Goal: Find specific page/section: Find specific page/section

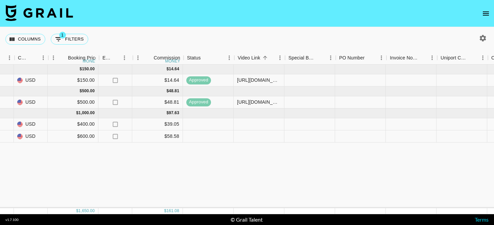
scroll to position [0, 405]
click at [270, 123] on div at bounding box center [259, 124] width 51 height 12
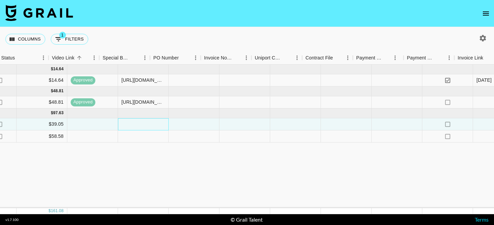
scroll to position [0, 629]
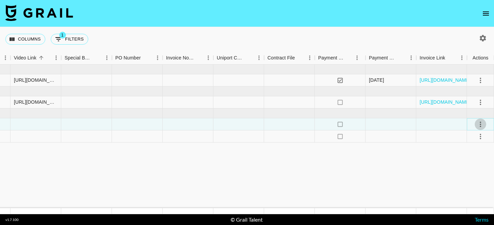
click at [481, 124] on icon "select merge strategy" at bounding box center [480, 124] width 8 height 8
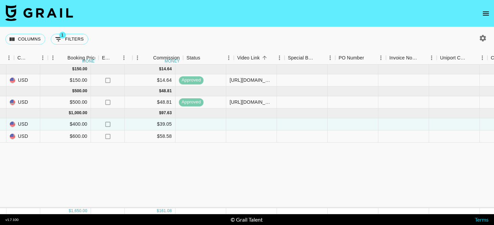
scroll to position [0, 389]
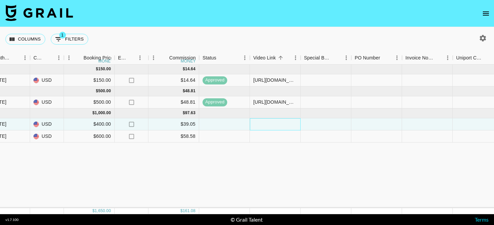
click at [263, 124] on div at bounding box center [275, 124] width 51 height 12
click at [213, 123] on div at bounding box center [224, 124] width 51 height 12
click at [260, 128] on div at bounding box center [275, 124] width 51 height 12
click at [268, 155] on div "Jul '25 ( 1 ) $ 150.00 $ 14.64 recBYdx6dk8f1VmKu deninipaninii mady.cuellar@gra…" at bounding box center [172, 137] width 1123 height 144
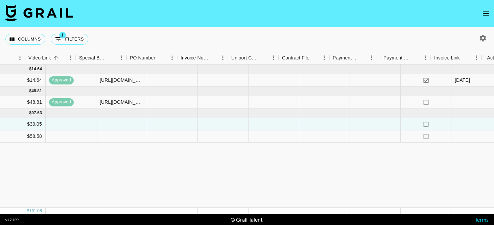
scroll to position [0, 629]
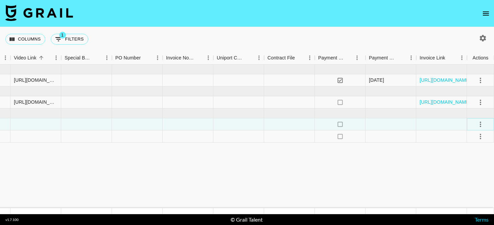
click at [479, 126] on icon "select merge strategy" at bounding box center [480, 124] width 8 height 8
click at [471, 140] on li "Confirm" at bounding box center [472, 139] width 44 height 12
click at [477, 137] on icon "select merge strategy" at bounding box center [480, 137] width 8 height 8
click at [472, 147] on li "Confirm" at bounding box center [472, 151] width 44 height 12
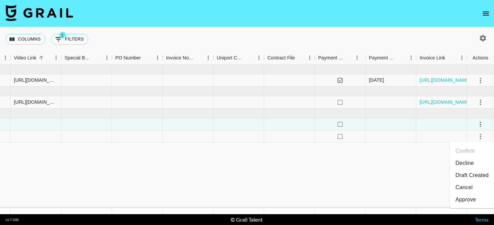
scroll to position [0, 628]
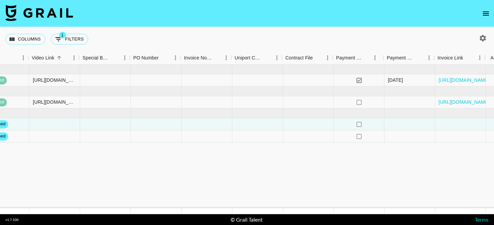
scroll to position [0, 629]
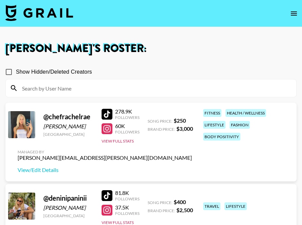
scroll to position [171, 0]
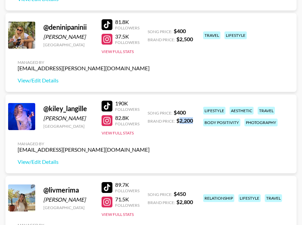
drag, startPoint x: 182, startPoint y: 120, endPoint x: 193, endPoint y: 120, distance: 10.5
click at [193, 120] on div "@ kiley_langille Kiley Langille Canada 190K Followers 82.8K Followers View Full…" at bounding box center [150, 134] width 291 height 79
copy strong "2,200"
click at [122, 135] on button "View Full Stats" at bounding box center [117, 133] width 32 height 5
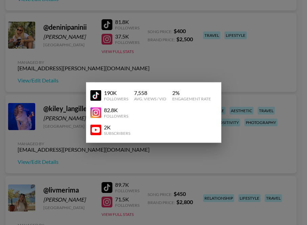
click at [86, 142] on div "190K Followers 7,558 Avg. Views / Vid 2 % Engagement Rate 82.8K Followers 2K Su…" at bounding box center [153, 113] width 135 height 61
click at [70, 133] on div at bounding box center [153, 112] width 307 height 225
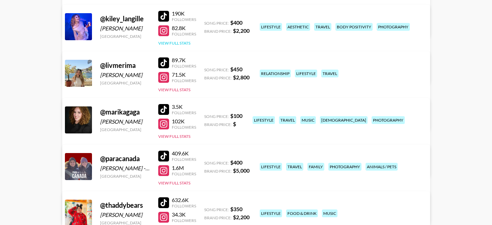
scroll to position [294, 0]
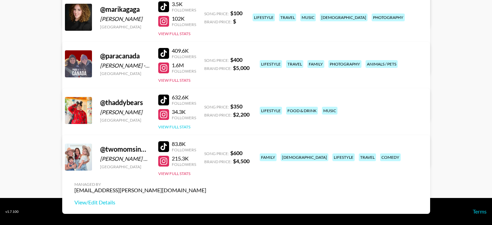
click at [173, 125] on button "View Full Stats" at bounding box center [174, 126] width 32 height 5
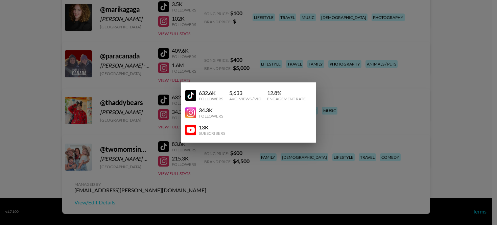
drag, startPoint x: 103, startPoint y: 113, endPoint x: 94, endPoint y: 99, distance: 16.8
click at [103, 113] on div at bounding box center [248, 112] width 497 height 225
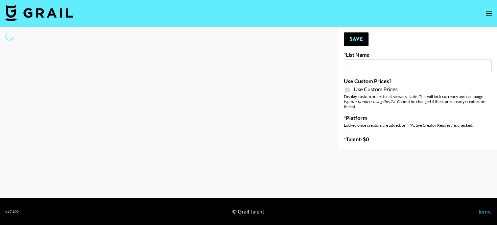
type input "Kids / Toy Accounts"
checkbox input "true"
select select "Brand"
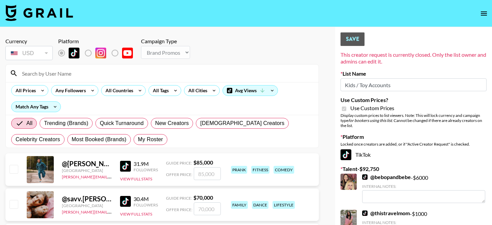
click at [113, 76] on input at bounding box center [166, 73] width 297 height 11
